Goal: Connect with others

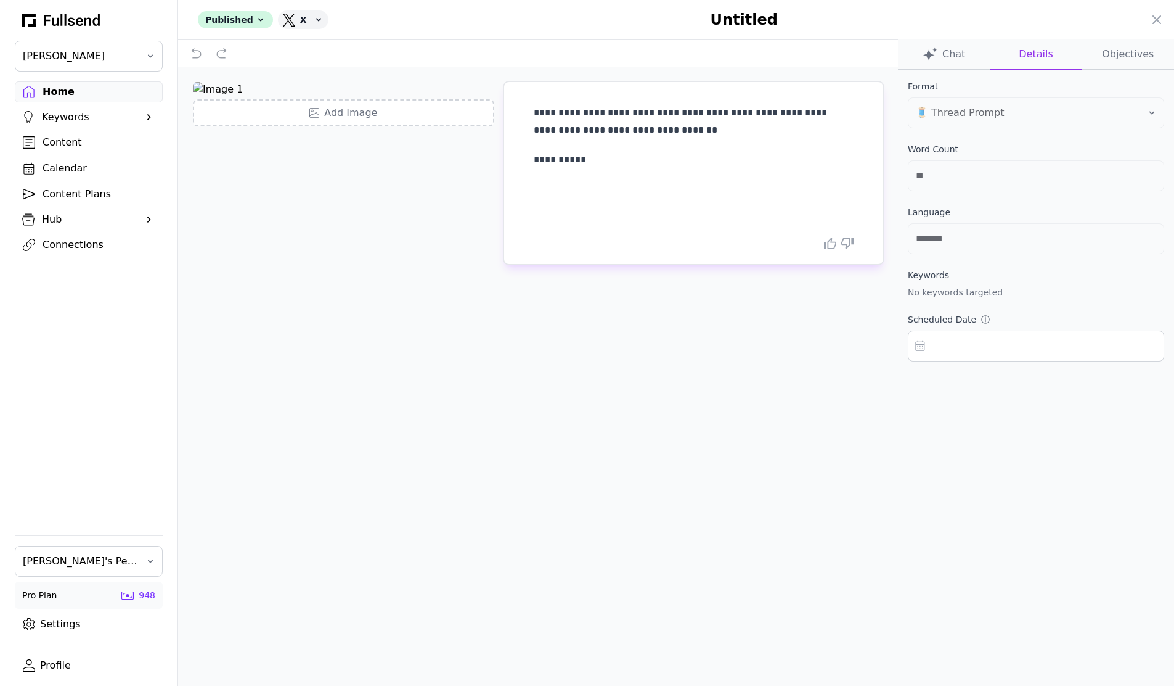
click at [60, 250] on div at bounding box center [587, 343] width 1174 height 686
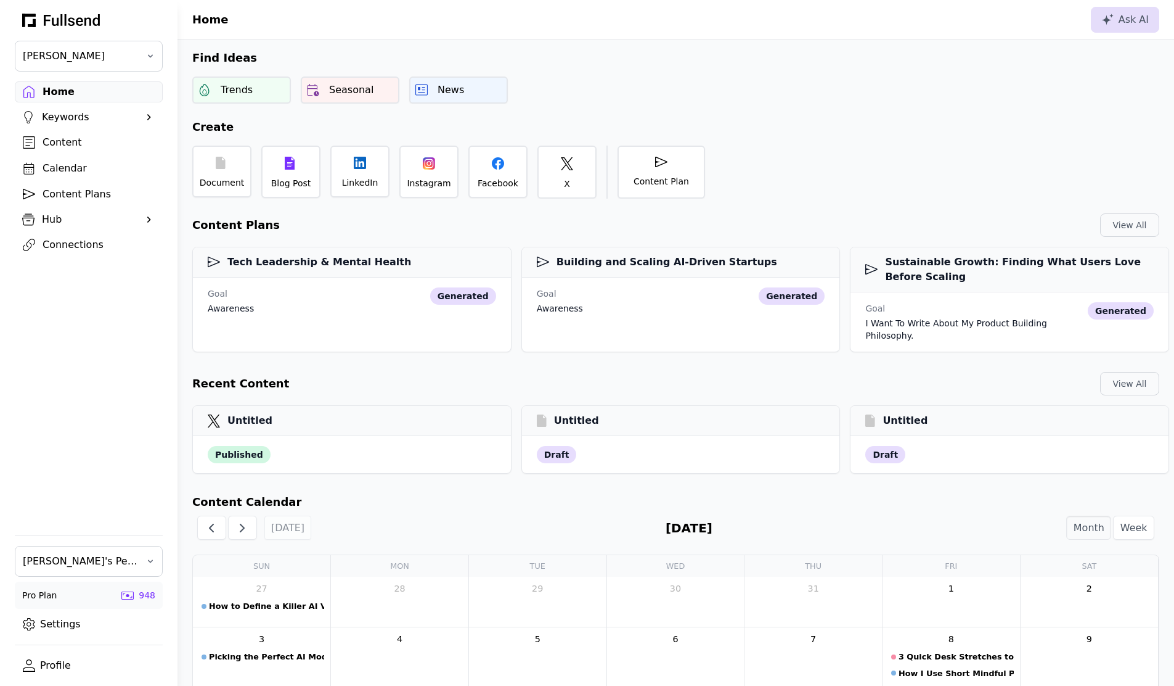
click at [71, 246] on div "Connections" at bounding box center [99, 244] width 112 height 15
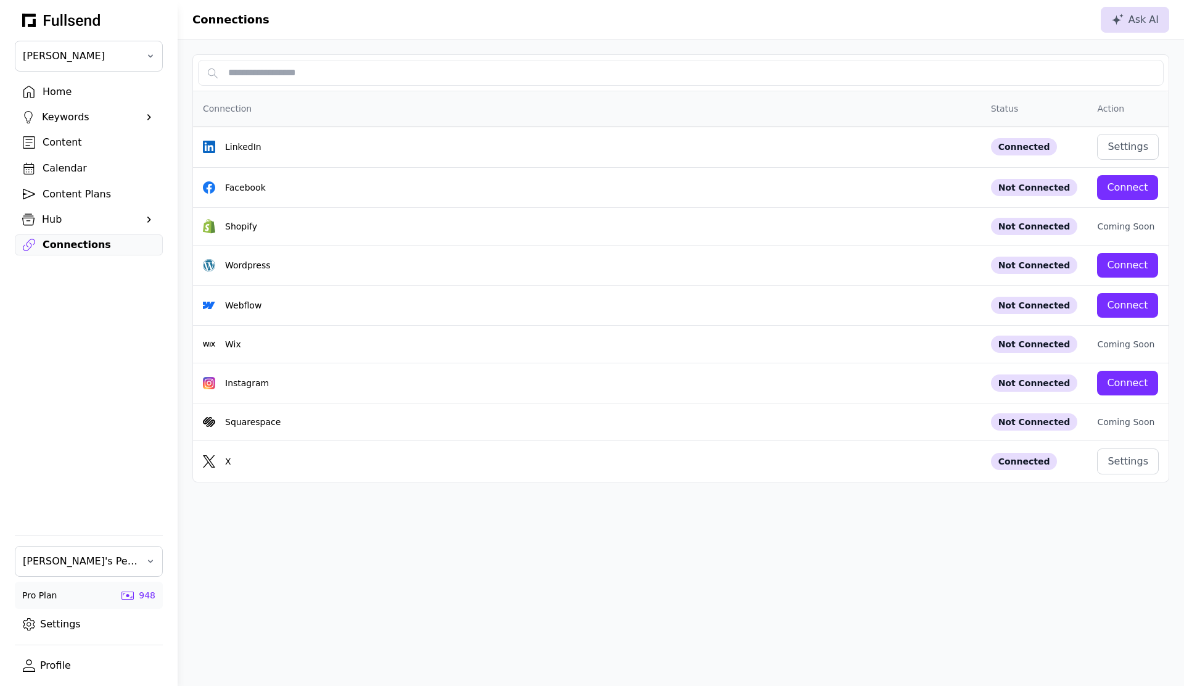
click at [504, 608] on div "Connections Ask AI Connection Status Action LinkedIn Connected Settings Faceboo…" at bounding box center [681, 343] width 1006 height 686
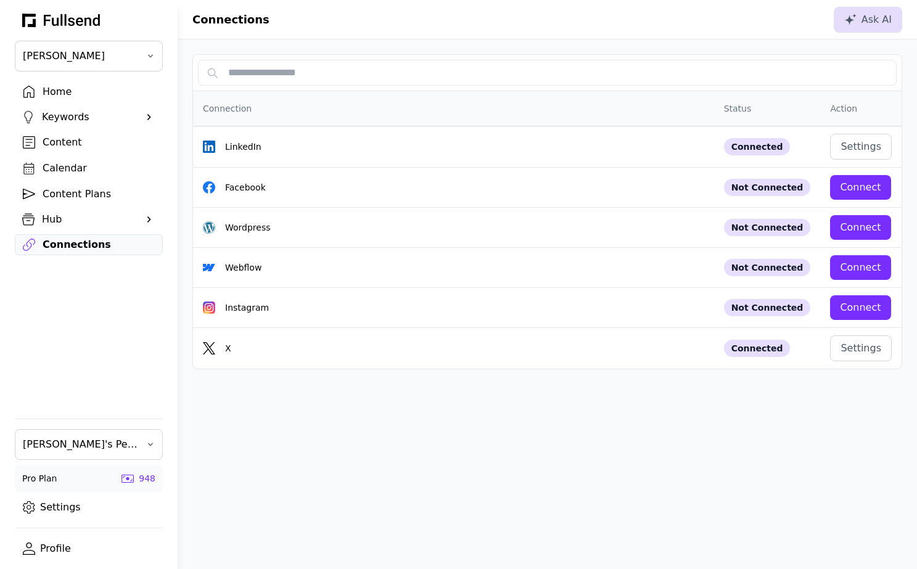
click at [592, 446] on div "Connections Ask AI Connection Status Action LinkedIn Connected Settings Faceboo…" at bounding box center [547, 284] width 739 height 569
